Goal: Task Accomplishment & Management: Manage account settings

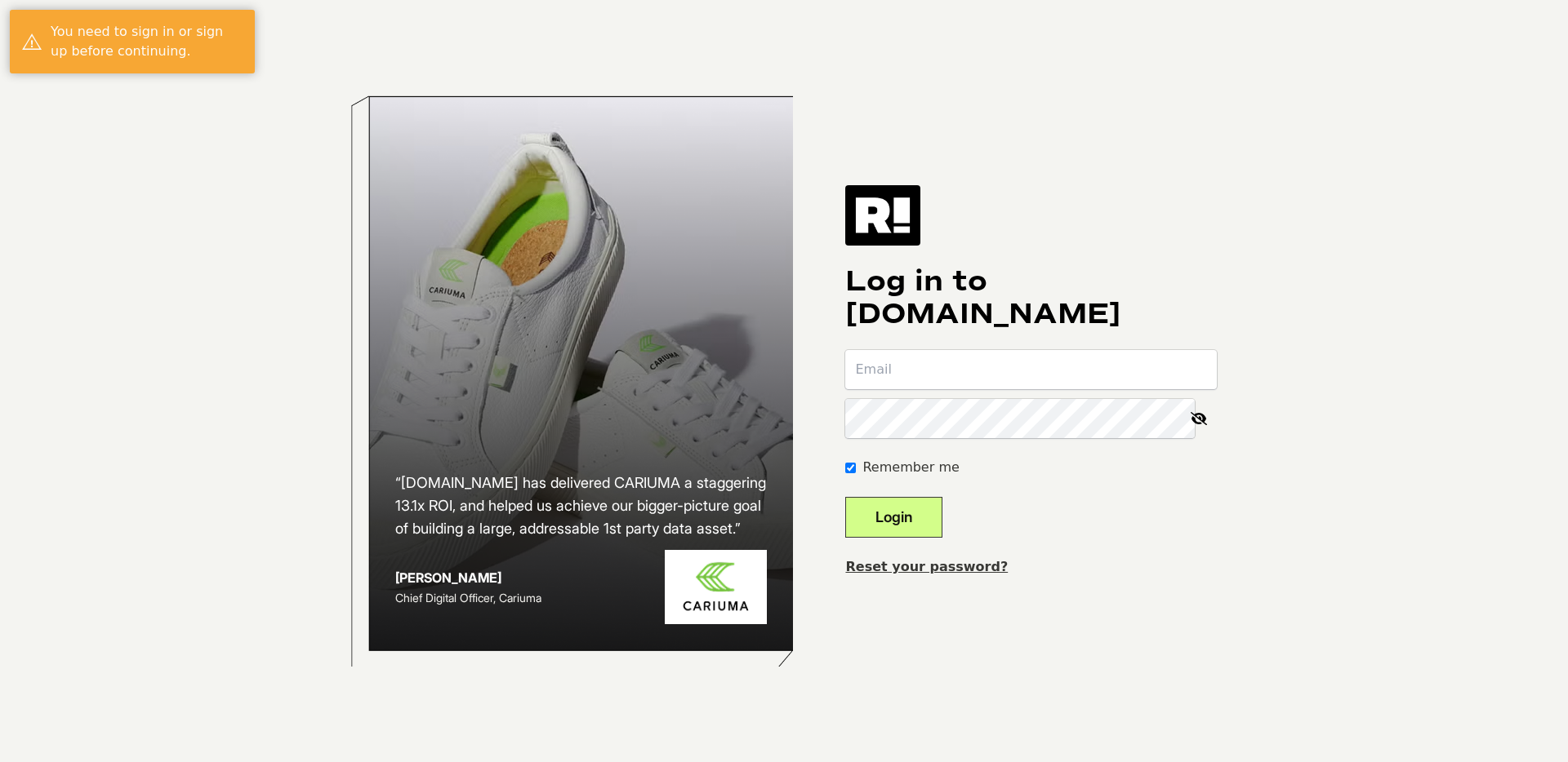
click at [1049, 372] on input "email" at bounding box center [1031, 369] width 372 height 39
type input "[PERSON_NAME][EMAIL_ADDRESS][DOMAIN_NAME]"
click at [0, 762] on nordpass-autofill-portal at bounding box center [0, 762] width 0 height 0
click at [938, 516] on button "Login" at bounding box center [894, 518] width 97 height 40
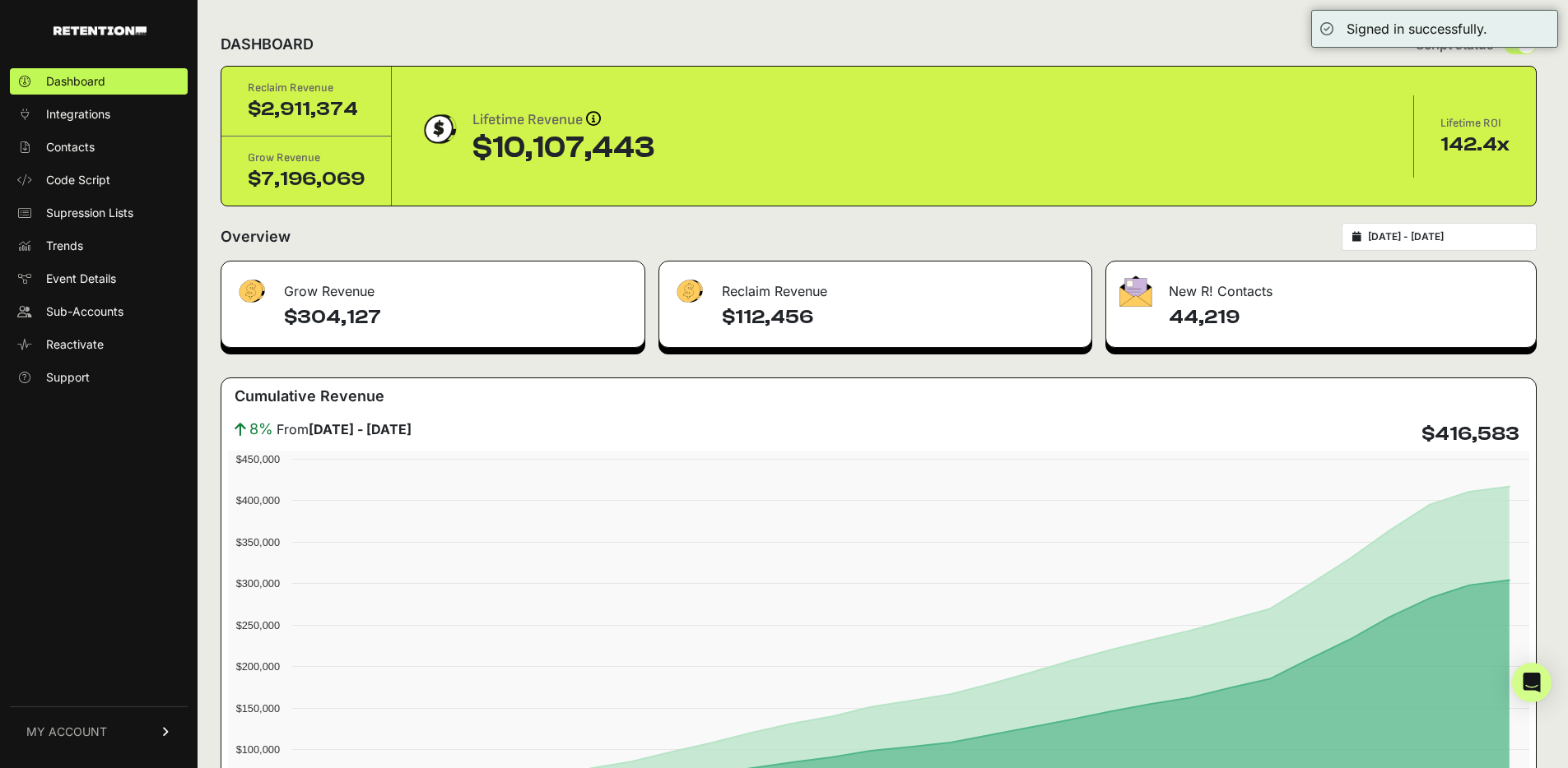
click at [162, 732] on icon at bounding box center [166, 732] width 11 height 10
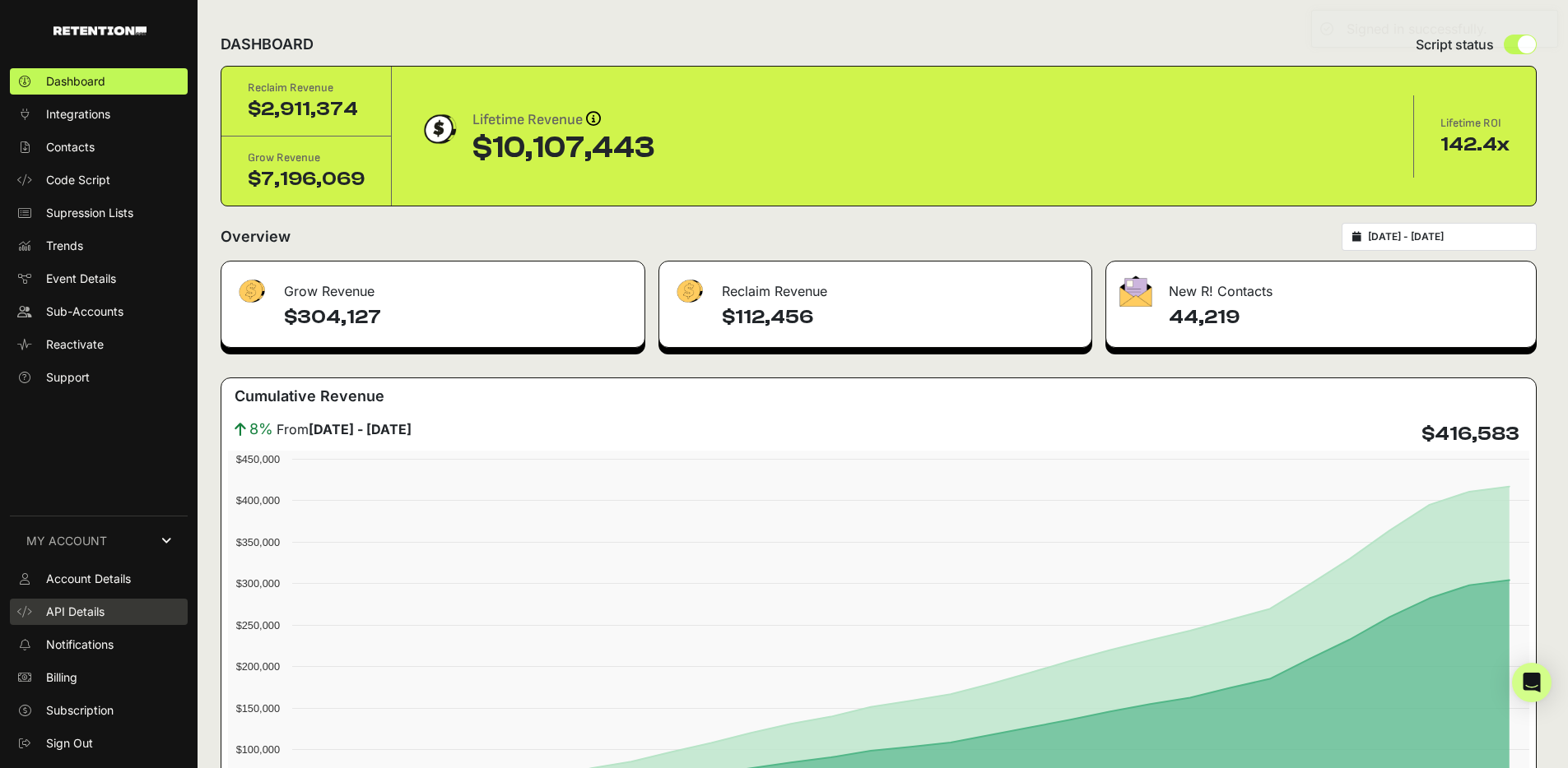
click at [81, 622] on link "API Details" at bounding box center [99, 612] width 178 height 26
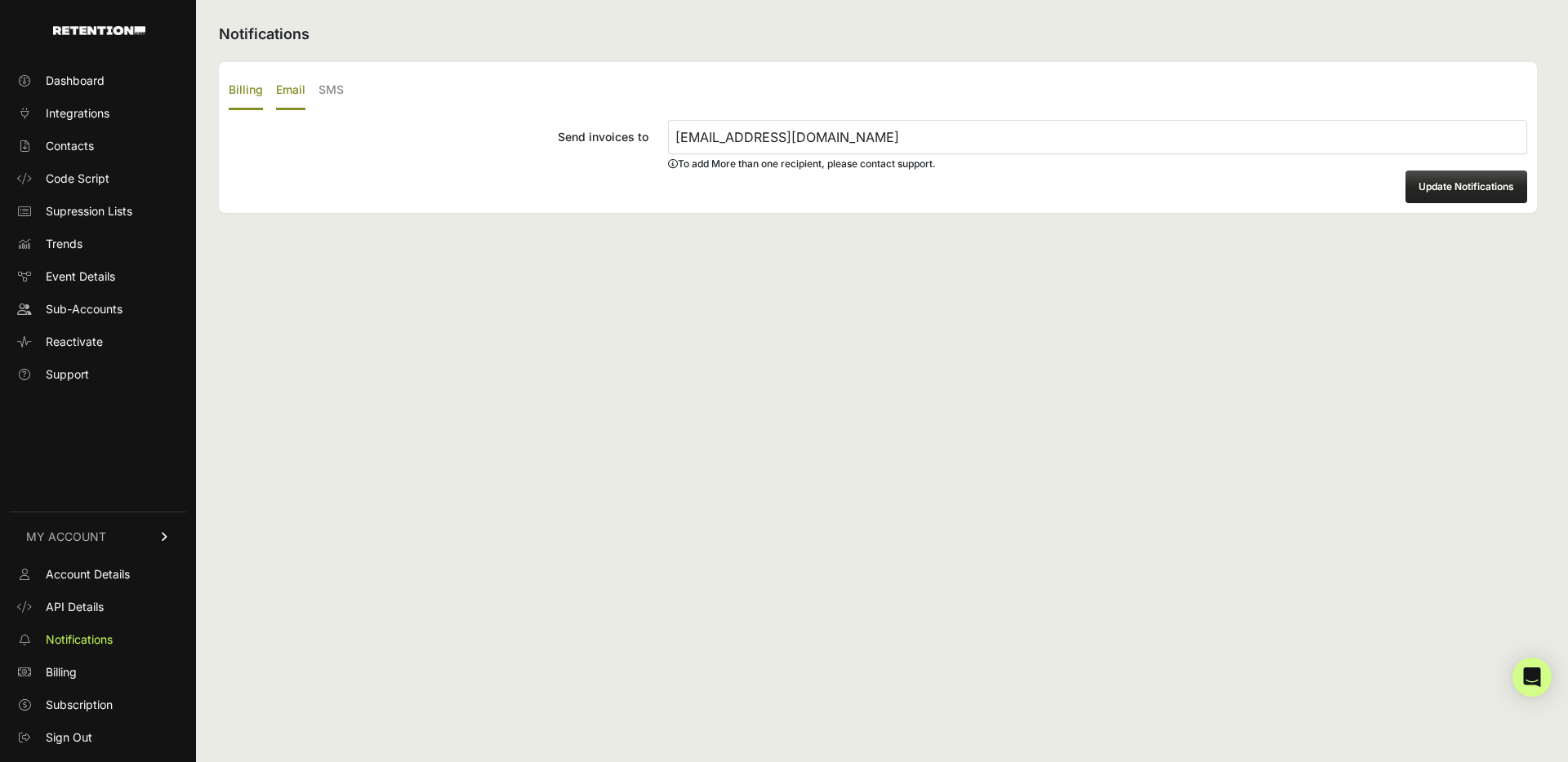
click at [302, 100] on label "Email" at bounding box center [291, 91] width 29 height 39
click at [0, 0] on input "Email" at bounding box center [0, 0] width 0 height 0
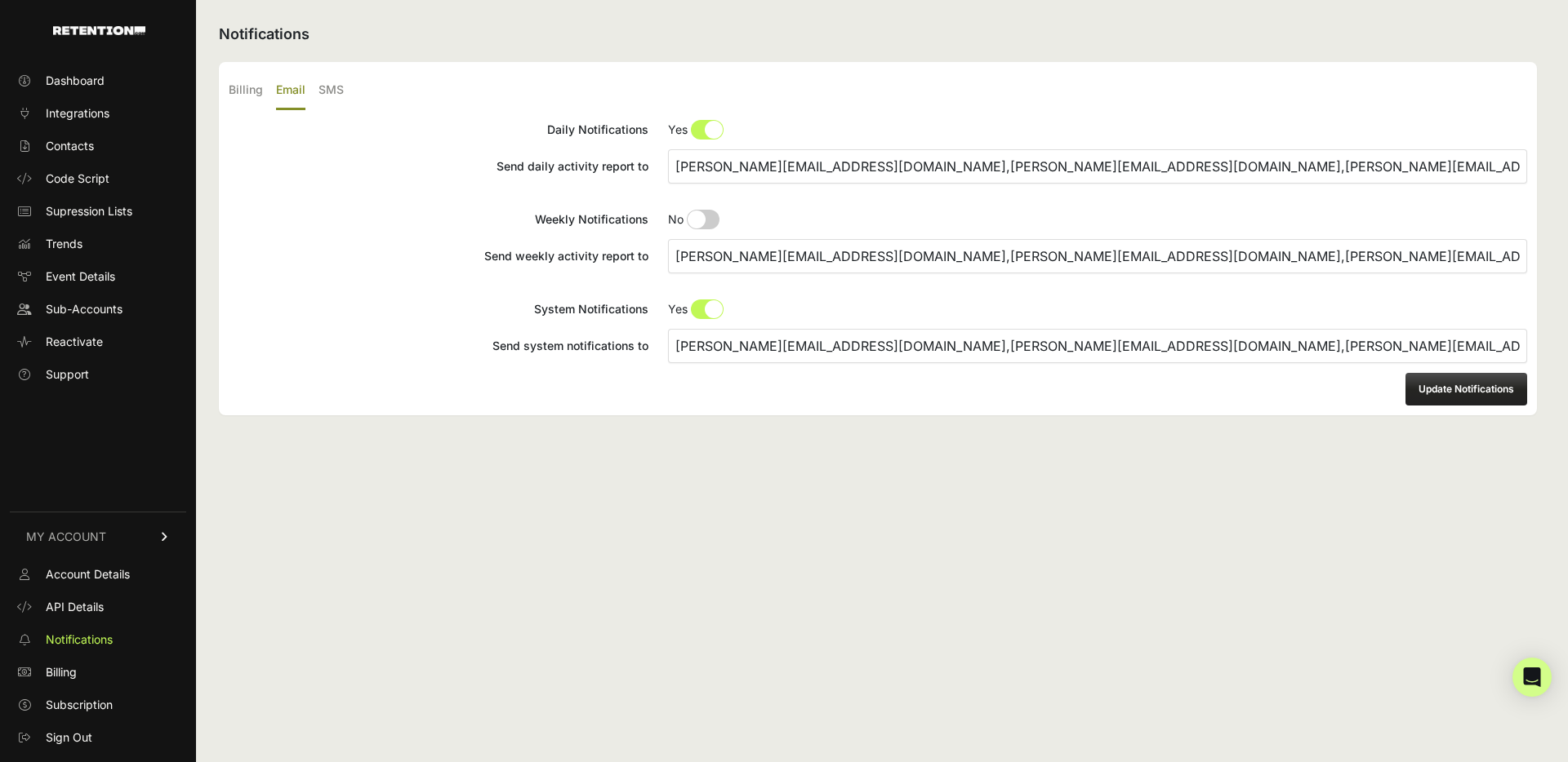
drag, startPoint x: 1035, startPoint y: 171, endPoint x: 998, endPoint y: 170, distance: 37.0
click at [998, 170] on input "justin@tumbleliving.com,andrew@tumbleliving.com,rachel@tumbleliving.com" at bounding box center [1097, 166] width 859 height 34
drag, startPoint x: 995, startPoint y: 167, endPoint x: 1174, endPoint y: 175, distance: 179.2
click at [1174, 174] on input "justin@tumbleliving.com,andrew@tumbleliving.com,fatama@tumbleliving.com" at bounding box center [1097, 166] width 859 height 34
type input "justin@tumbleliving.com,andrew@tumbleliving.com,fatama@tumbleliving.com"
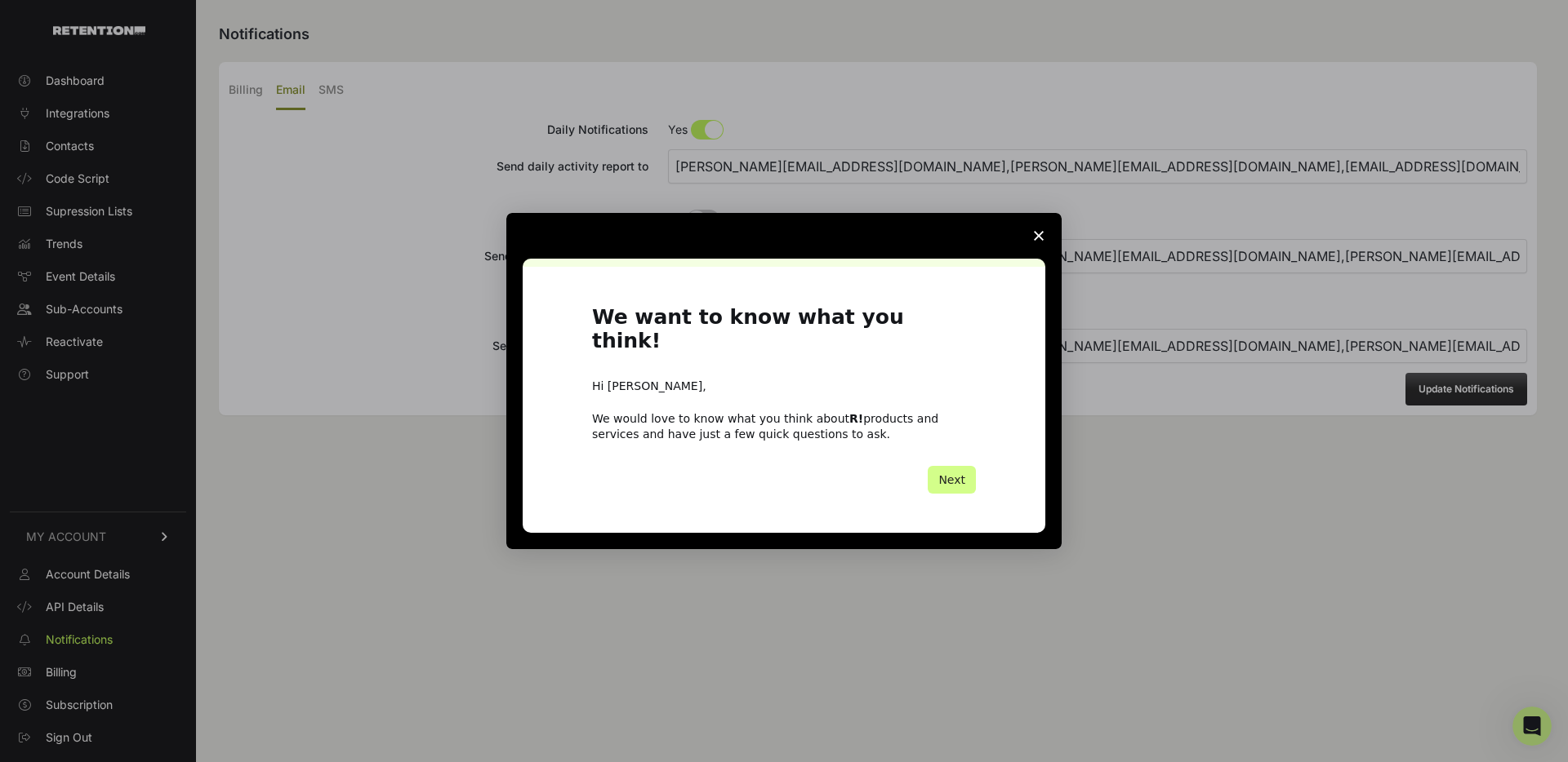
click at [1041, 241] on polygon "Close survey" at bounding box center [1039, 236] width 10 height 10
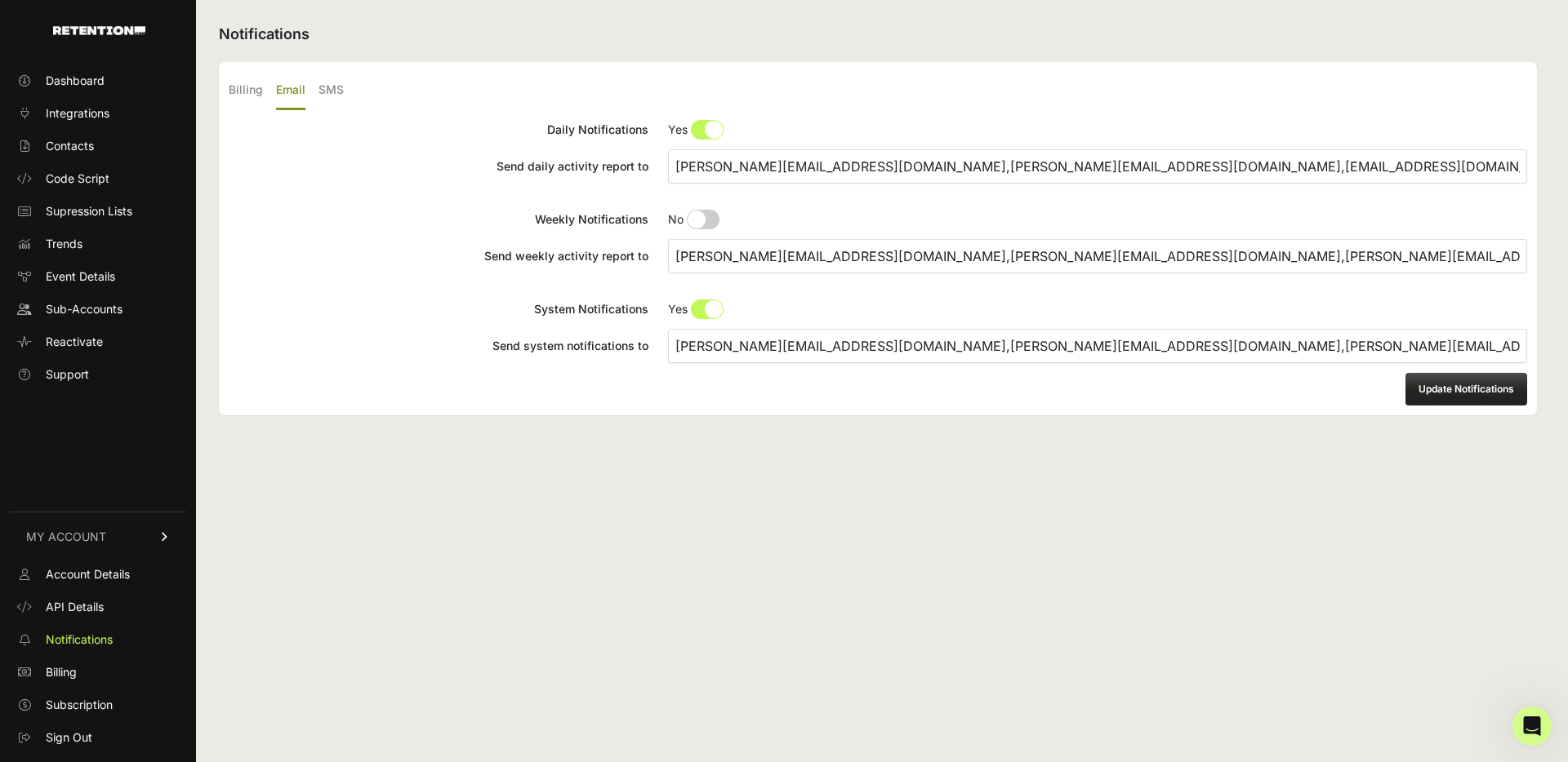
drag, startPoint x: 995, startPoint y: 262, endPoint x: 1165, endPoint y: 262, distance: 170.0
click at [1165, 262] on input "justin@tumbleliving.com,andrew@tumbleliving.com,rachel@tumbleliving.com" at bounding box center [1097, 256] width 859 height 34
paste input "fatama"
type input "justin@tumbleliving.com,andrew@tumbleliving.com,fatama@tumbleliving.com"
click at [998, 350] on input "justin@tumbleliving.com,andrew@tumbleliving.com,rachel@tumbleliving.com" at bounding box center [1097, 345] width 859 height 34
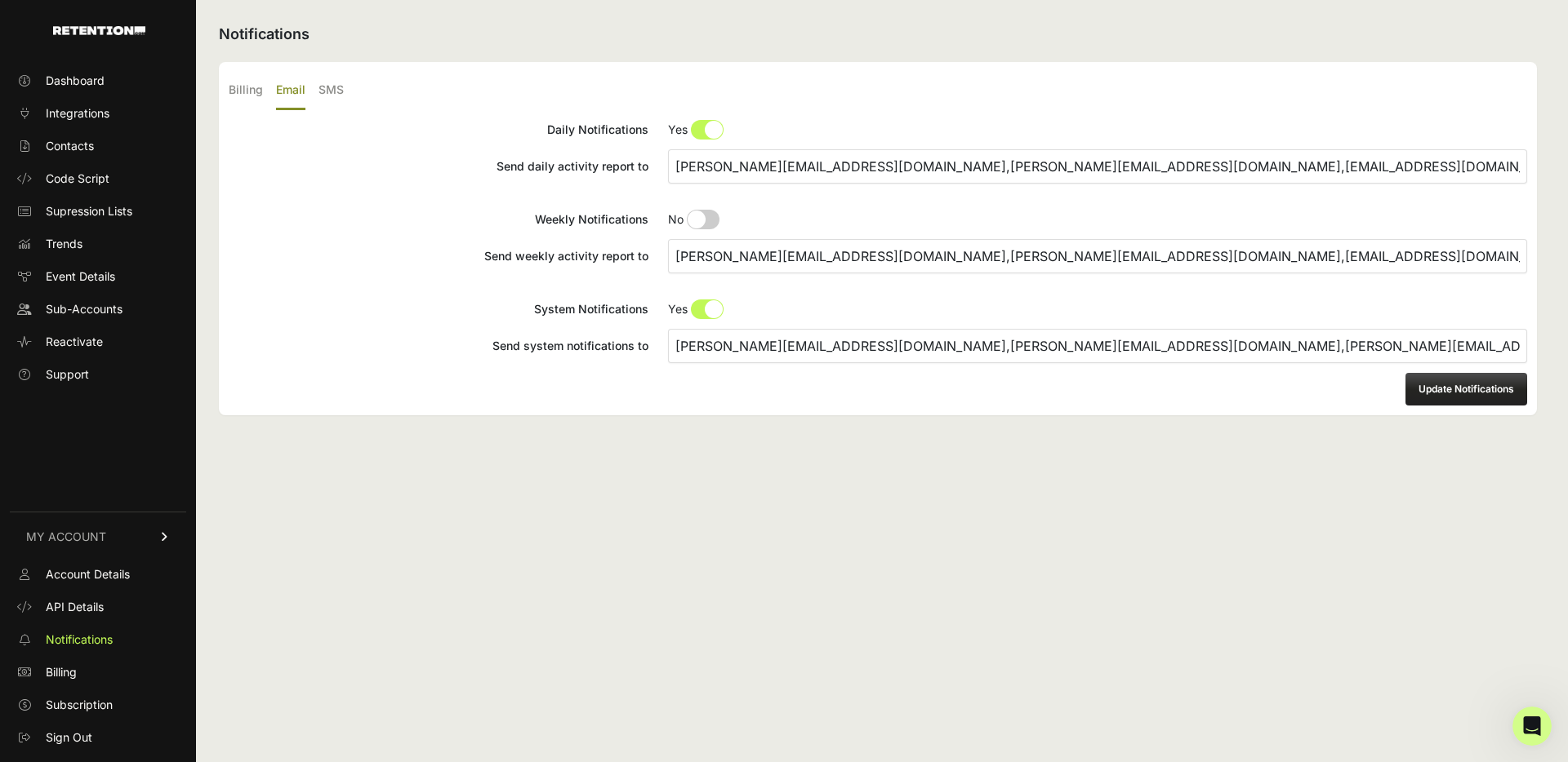
drag, startPoint x: 998, startPoint y: 350, endPoint x: 1253, endPoint y: 350, distance: 255.0
click at [1254, 350] on input "justin@tumbleliving.com,andrew@tumbleliving.com,rachel@tumbleliving.com" at bounding box center [1097, 345] width 859 height 34
paste input "fatama"
type input "[PERSON_NAME][EMAIL_ADDRESS][DOMAIN_NAME],[PERSON_NAME][EMAIL_ADDRESS][DOMAIN_N…"
click at [1183, 404] on div "Update Notifications" at bounding box center [878, 389] width 1299 height 33
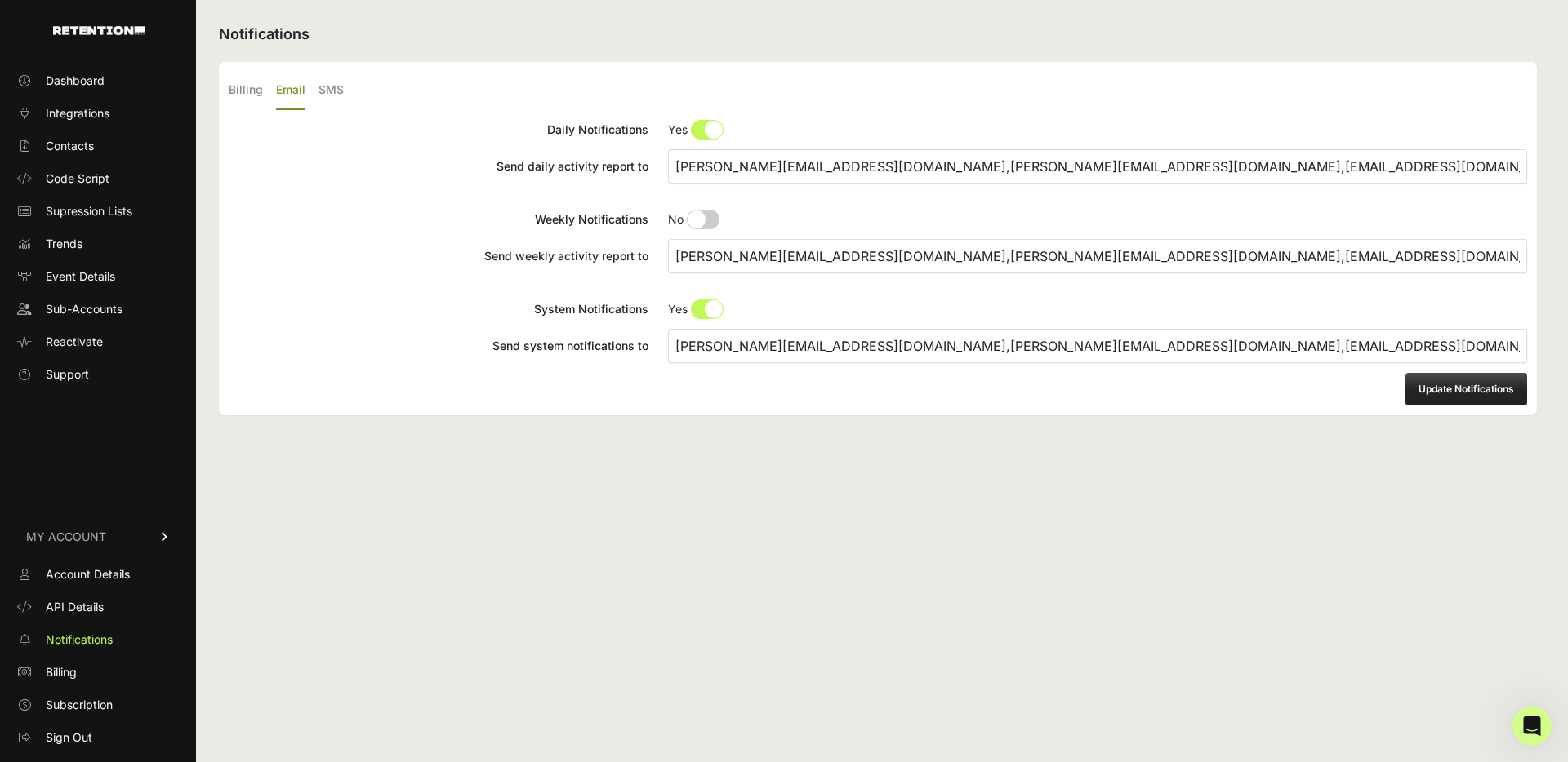
click at [1495, 394] on button "Update Notifications" at bounding box center [1466, 389] width 121 height 33
click at [1464, 387] on button "Update Notifications" at bounding box center [1466, 389] width 121 height 33
click at [696, 620] on div "Notifications Billing Email SMS Send invoices to [EMAIL_ADDRESS][DOMAIN_NAME] T…" at bounding box center [877, 381] width 1364 height 762
click at [454, 99] on ul "Billing Email SMS" at bounding box center [878, 91] width 1299 height 39
